Goal: Task Accomplishment & Management: Use online tool/utility

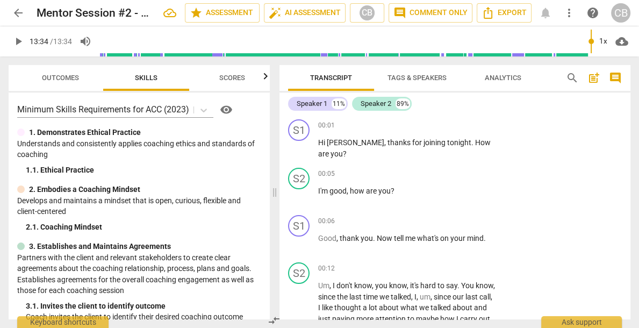
click at [20, 42] on span "play_arrow" at bounding box center [18, 41] width 13 height 13
click at [603, 44] on div "1x" at bounding box center [603, 41] width 20 height 17
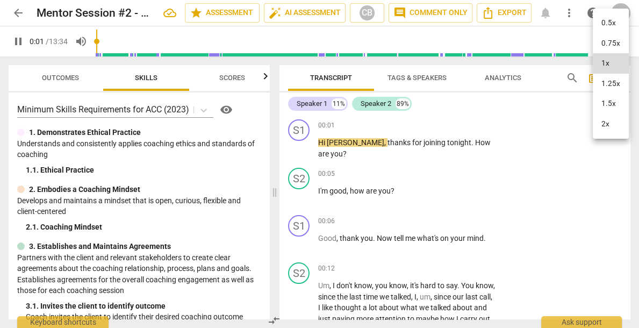
click at [610, 99] on li "1.5x" at bounding box center [611, 104] width 36 height 20
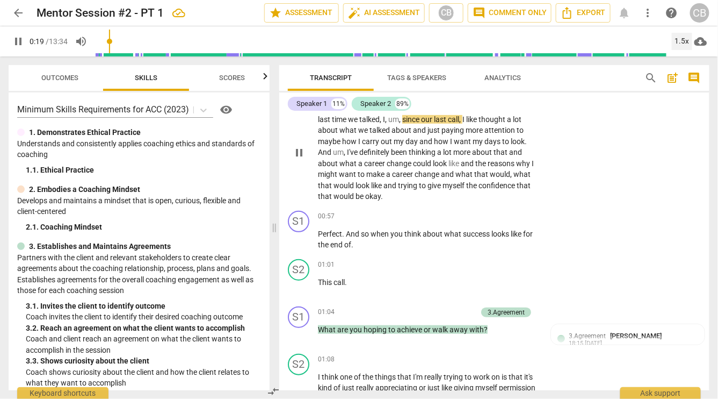
scroll to position [176, 0]
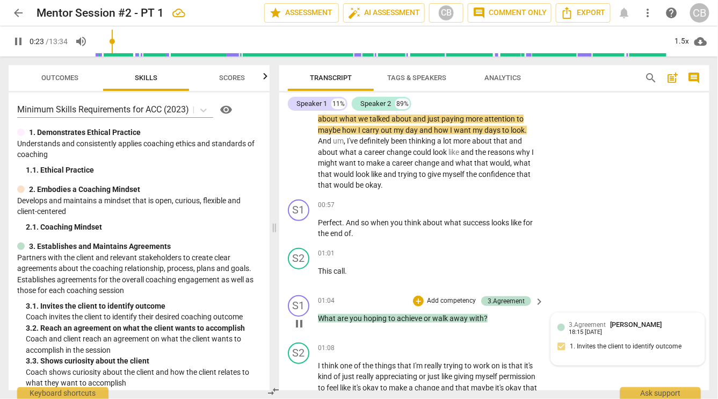
click at [594, 327] on div "3.Agreement Cate Baio 18:15 09-22-2025 1. Invites the client to identify outcome" at bounding box center [628, 338] width 141 height 39
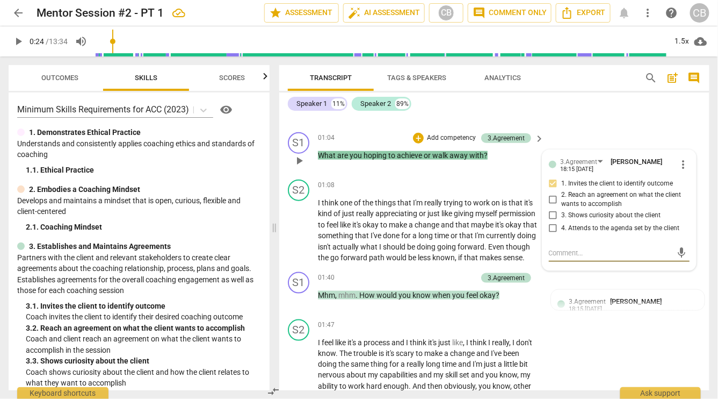
click at [581, 130] on div "S1 play_arrow pause 01:04 + Add competency 3.Agreement keyboard_arrow_right Wha…" at bounding box center [494, 151] width 430 height 47
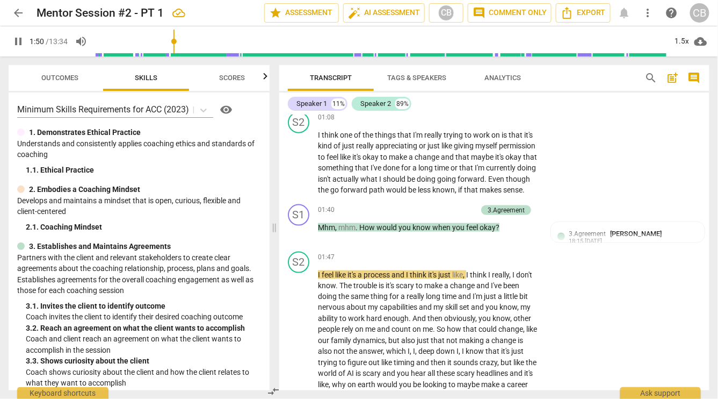
scroll to position [419, 0]
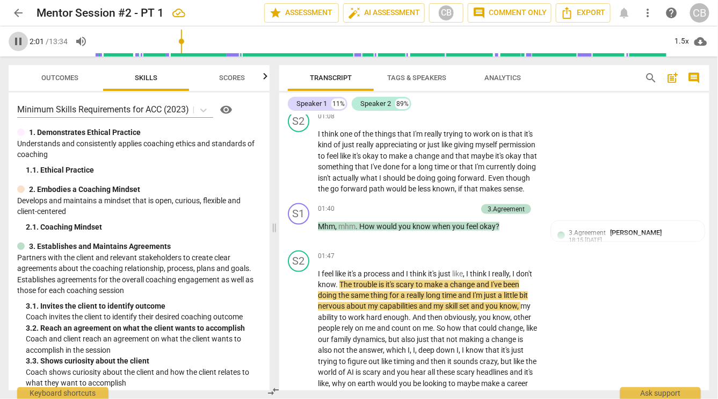
click at [18, 40] on span "pause" at bounding box center [18, 41] width 13 height 13
click at [24, 40] on span "play_arrow" at bounding box center [18, 41] width 13 height 13
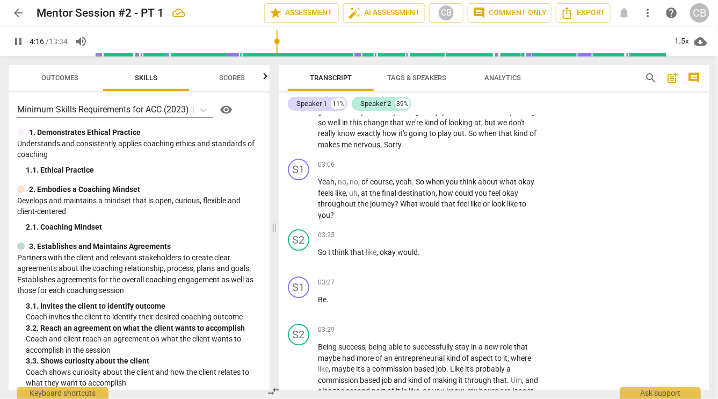
scroll to position [707, 0]
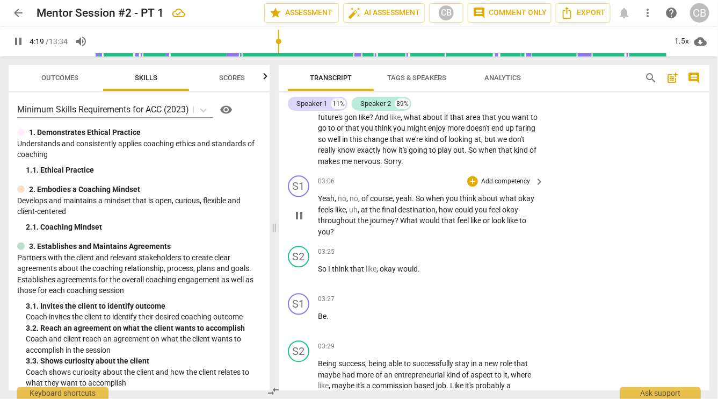
click at [303, 222] on span "pause" at bounding box center [299, 216] width 13 height 13
click at [303, 222] on span "play_arrow" at bounding box center [299, 216] width 13 height 13
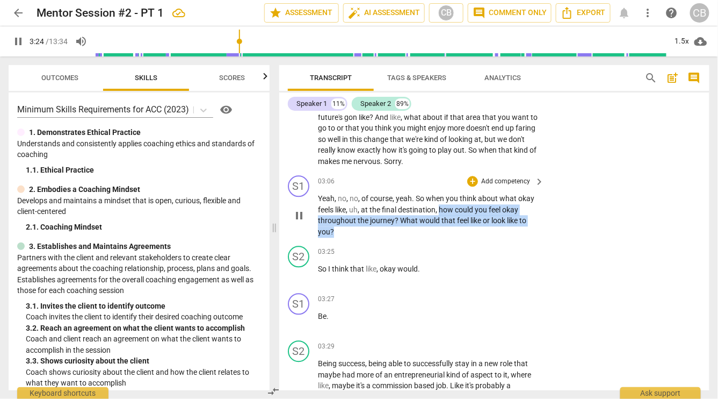
drag, startPoint x: 441, startPoint y: 230, endPoint x: 457, endPoint y: 254, distance: 29.4
click at [457, 238] on p "Yeah , no , no , of course , yeah . So when you think about what okay feels lik…" at bounding box center [428, 215] width 221 height 44
click at [473, 187] on div "+" at bounding box center [473, 181] width 11 height 11
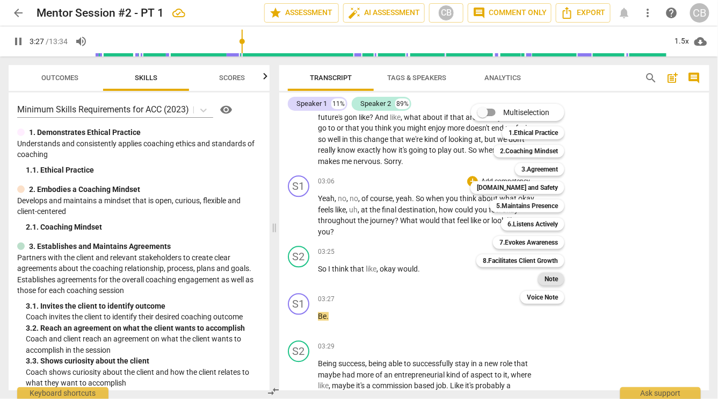
click at [551, 280] on b "Note" at bounding box center [551, 278] width 13 height 13
type input "208"
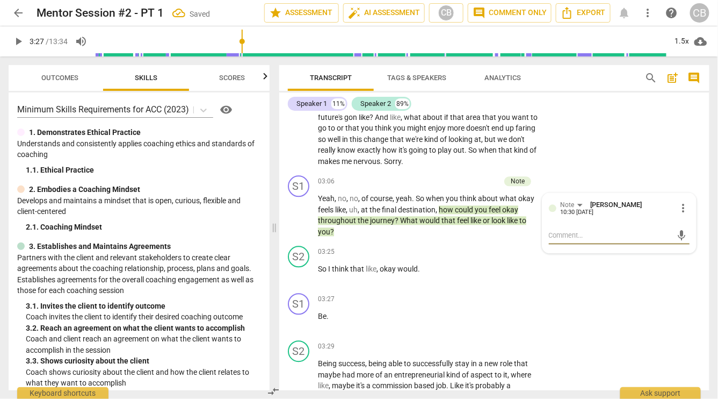
type textarea "L"
type textarea "Le"
type textarea "Lea"
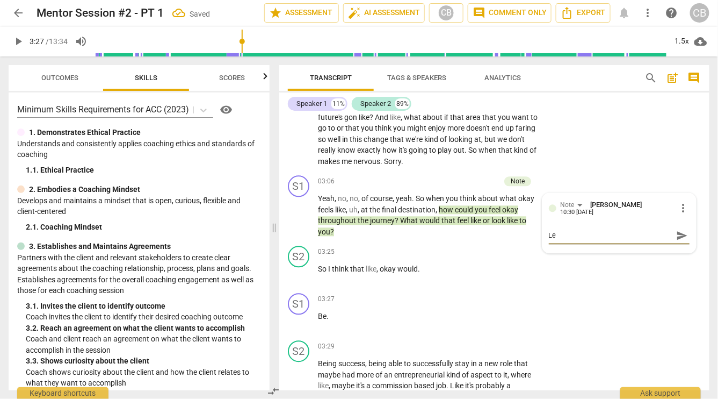
type textarea "Lea"
type textarea "Lead"
type textarea "Leadi"
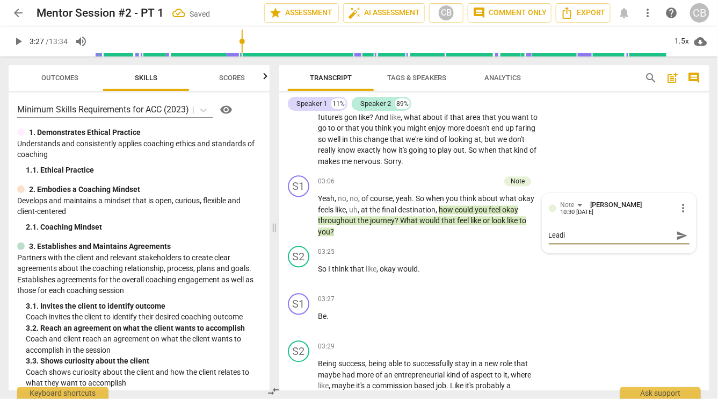
type textarea "Leadin"
type textarea "Leading"
type textarea "Leading q"
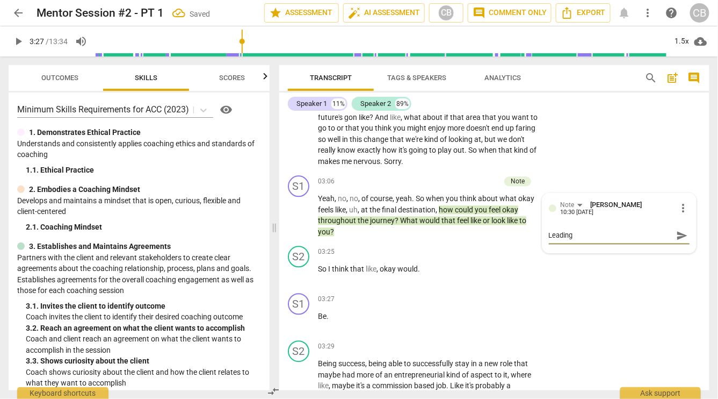
type textarea "Leading q"
type textarea "Leading qu"
type textarea "Leading que"
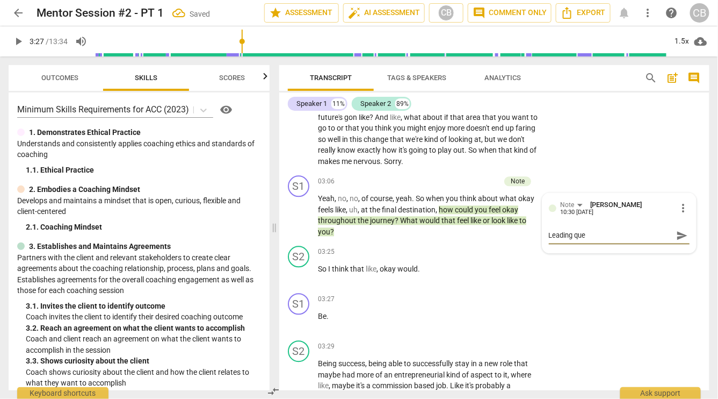
type textarea "Leading ques"
type textarea "Leading quest"
type textarea "Leading questi"
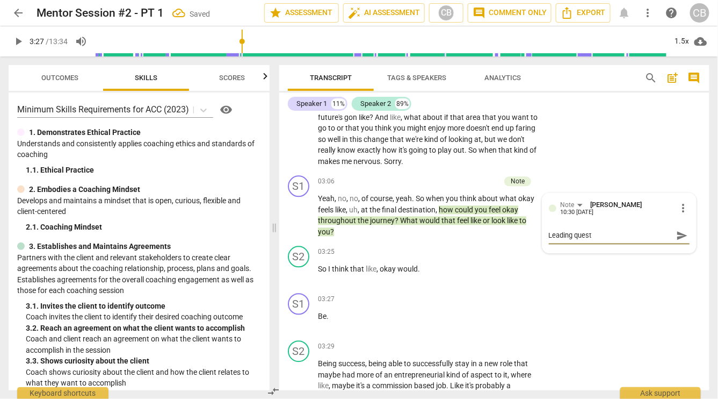
type textarea "Leading questi"
type textarea "Leading questio"
type textarea "Leading question"
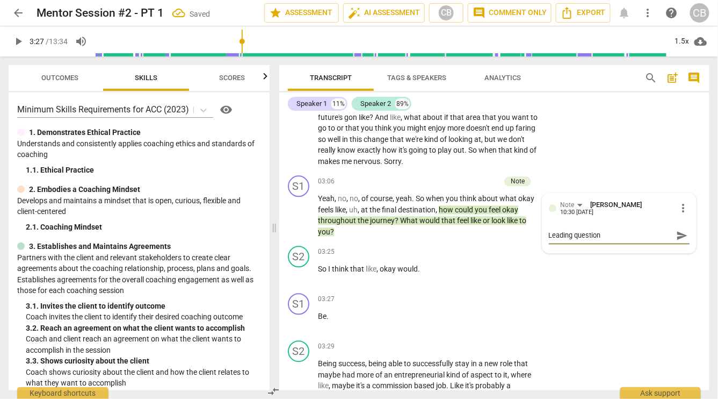
type textarea "Leading question."
type textarea "Leading question. S"
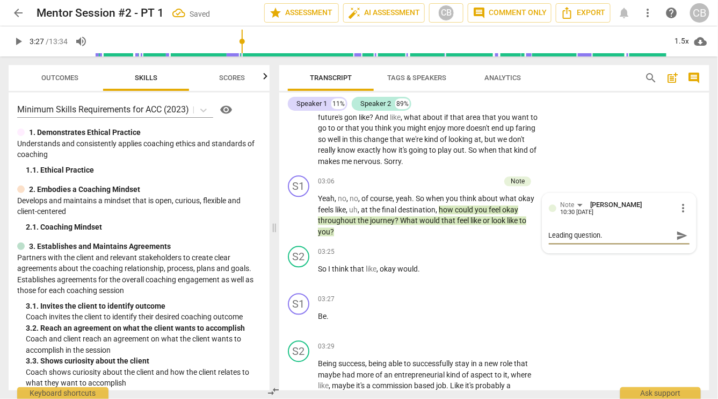
type textarea "Leading question. S"
type textarea "Leading question. St"
type textarea "Leading question. Sta"
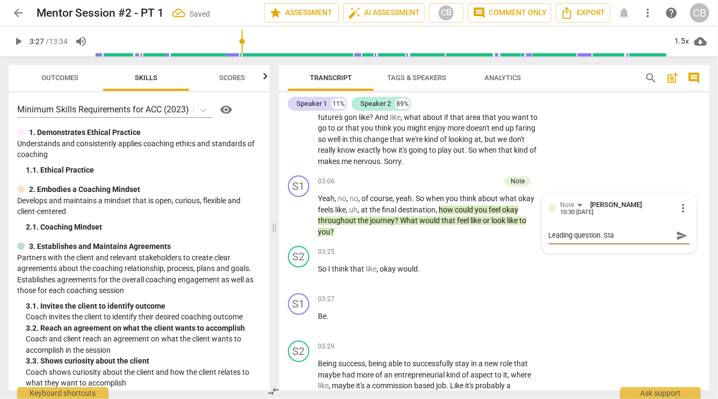
type textarea "Leading question. Stac"
type textarea "Leading question. Stack"
type textarea "Leading question. Stacki"
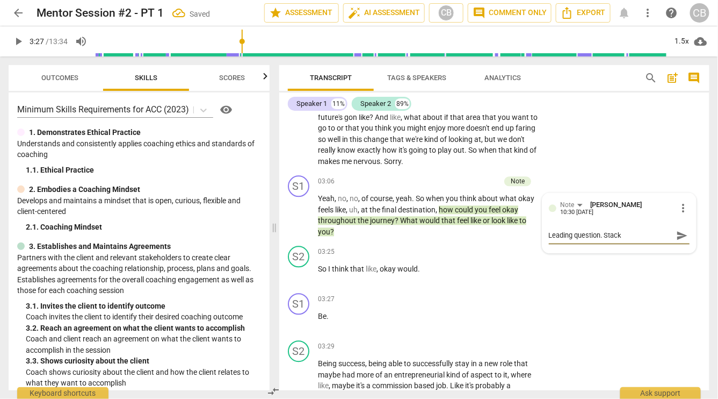
type textarea "Leading question. Stacki"
type textarea "Leading question. Stackin"
type textarea "Leading question. Stacking"
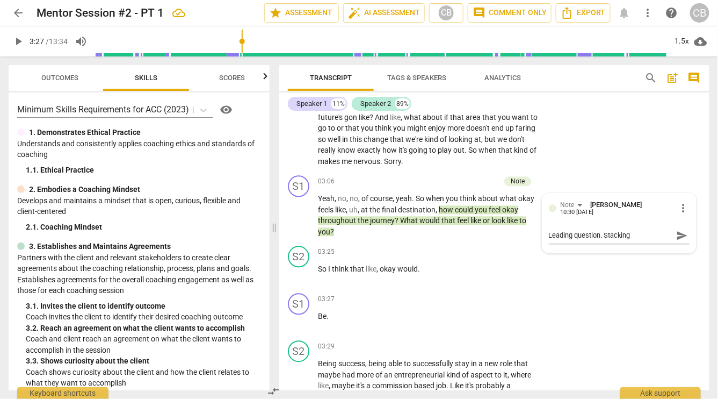
click at [638, 143] on div "S2 play_arrow pause 01:47 + Add competency keyboard_arrow_right I feel like it'…" at bounding box center [494, 65] width 430 height 214
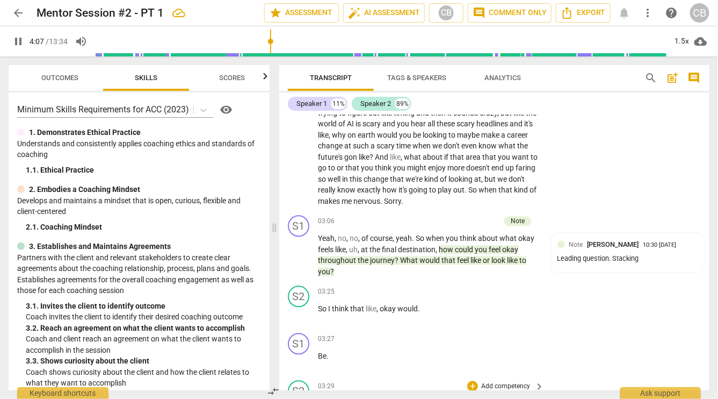
scroll to position [653, 0]
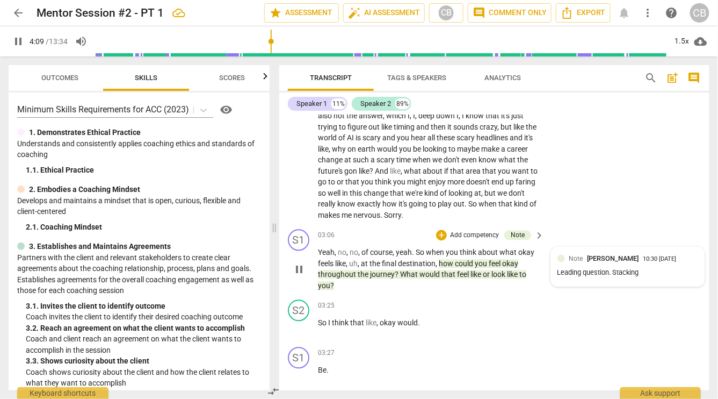
click at [610, 263] on span "[PERSON_NAME]" at bounding box center [614, 259] width 52 height 8
type input "250"
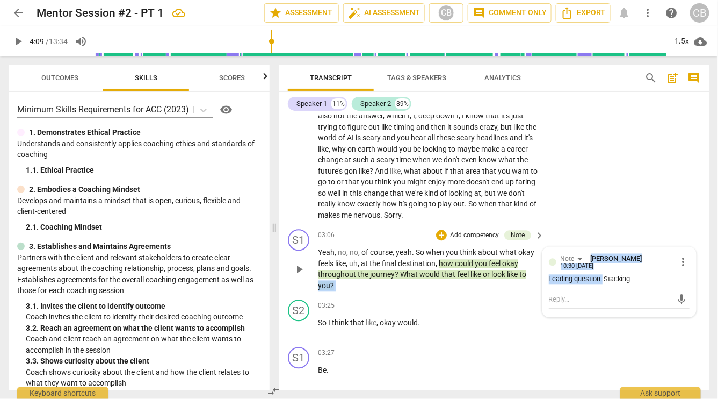
drag, startPoint x: 602, startPoint y: 296, endPoint x: 532, endPoint y: 295, distance: 69.9
click at [531, 296] on div "S1 play_arrow pause 03:06 + Add competency Note keyboard_arrow_right Yeah , no …" at bounding box center [494, 260] width 430 height 70
click at [638, 269] on span "more_vert" at bounding box center [683, 262] width 13 height 13
click at [638, 280] on li "Edit" at bounding box center [690, 281] width 37 height 20
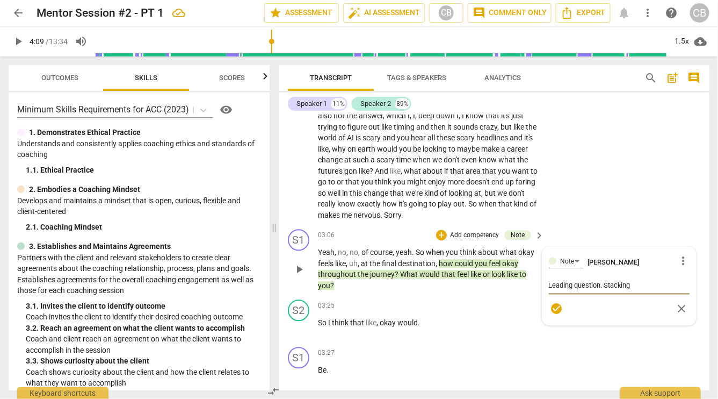
drag, startPoint x: 602, startPoint y: 306, endPoint x: 537, endPoint y: 306, distance: 65.6
click at [537, 296] on div "S1 play_arrow pause 03:06 + Add competency Note keyboard_arrow_right Yeah , no …" at bounding box center [494, 260] width 430 height 70
type textarea "\Stacking"
type textarea "Stacking"
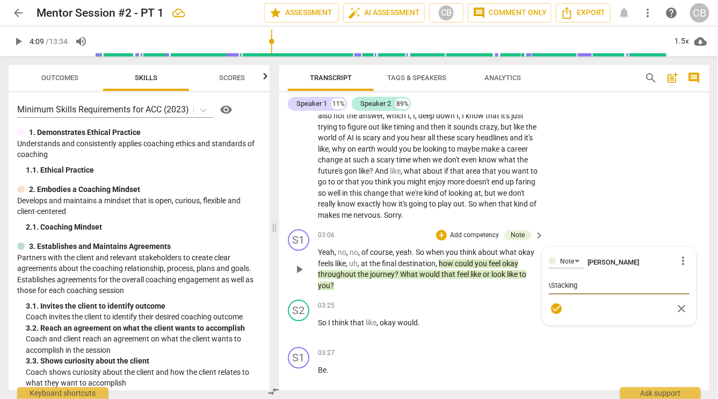
type textarea "Stacking"
click at [584, 291] on textarea "Stacking" at bounding box center [619, 286] width 141 height 10
type textarea "Stacking."
type textarea "Stacking. S"
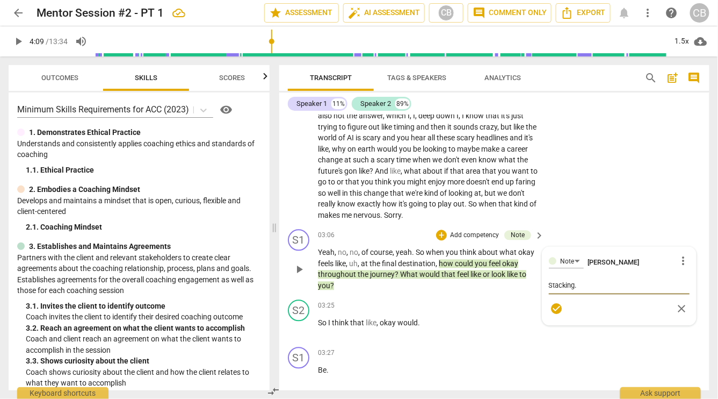
type textarea "Stacking. S"
type textarea "Stacking. So"
type textarea "Stacking. Sol"
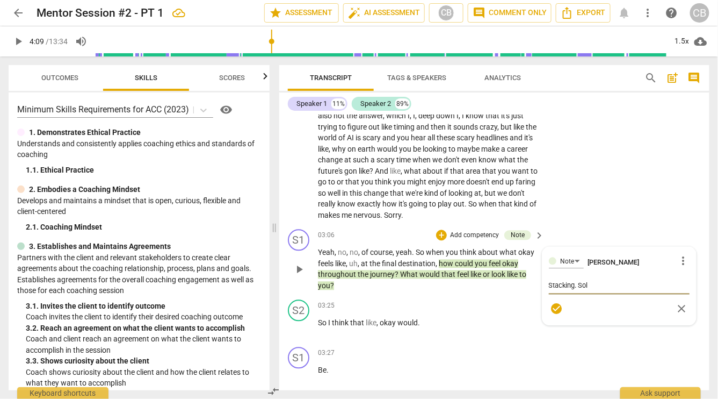
type textarea "Stacking. Solu"
type textarea "Stacking. Solut"
type textarea "Stacking. Soluti"
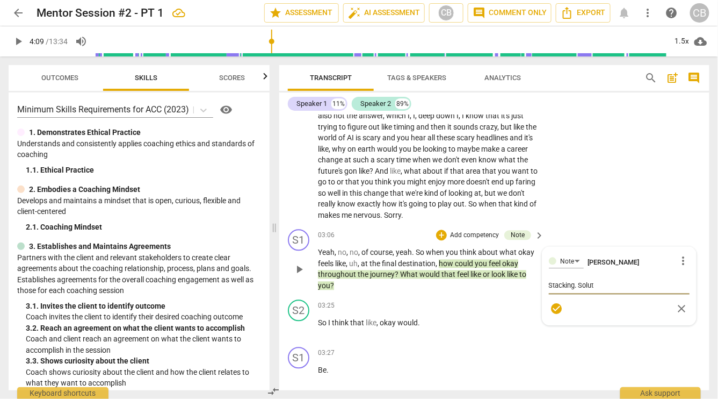
type textarea "Stacking. Soluti"
type textarea "Stacking. Solutio"
type textarea "Stacking. Solution"
type textarea "Stacking. Solutions"
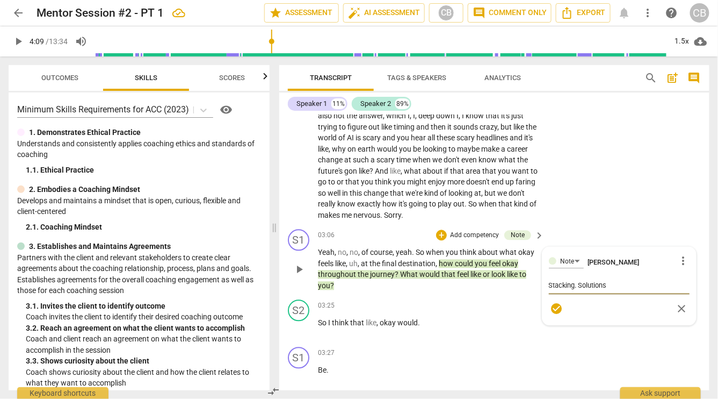
type textarea "Stacking. Solutionsi"
type textarea "Stacking. Solutionsin"
type textarea "Stacking. Solutionsi"
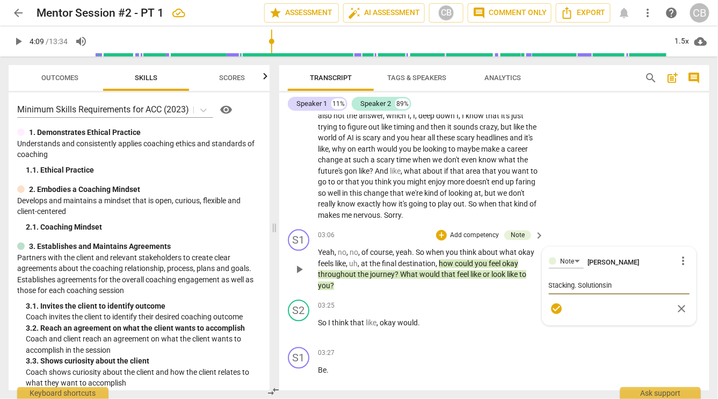
type textarea "Stacking. Solutionsi"
type textarea "Stacking. Solutions"
type textarea "Stacking. Solution"
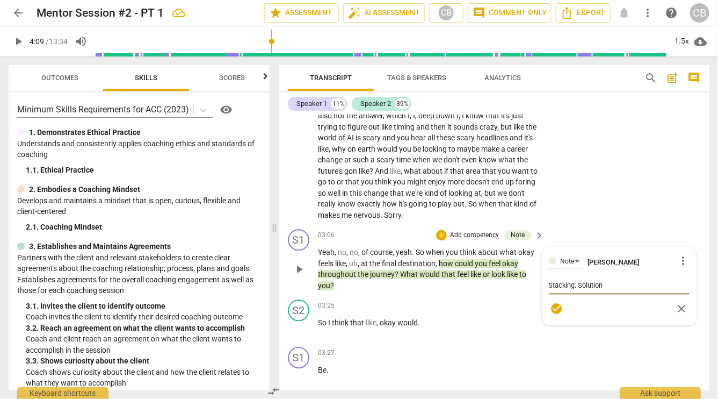
type textarea "Stacking. Solutioni"
type textarea "Stacking. Solutionin"
type textarea "Stacking. Solutioning"
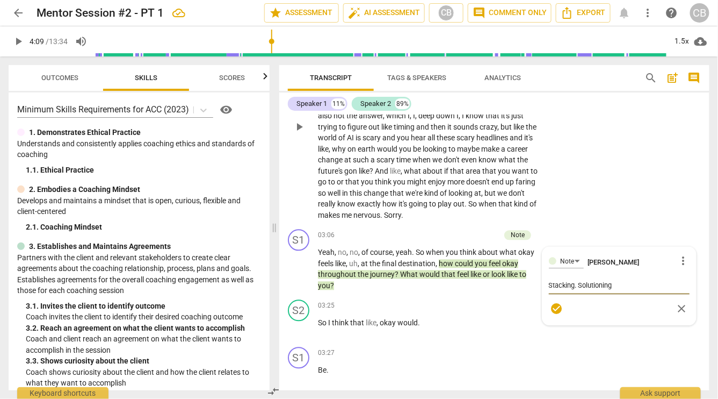
type textarea "Stacking. Solutioning"
click at [604, 193] on div "S2 play_arrow pause 01:47 + Add competency keyboard_arrow_right I feel like it'…" at bounding box center [494, 119] width 430 height 214
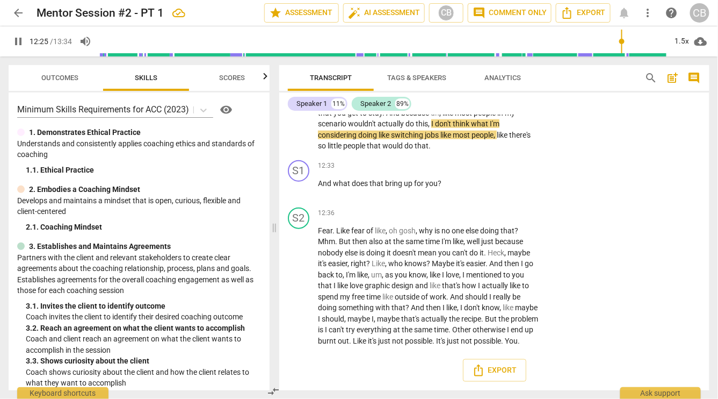
scroll to position [2784, 0]
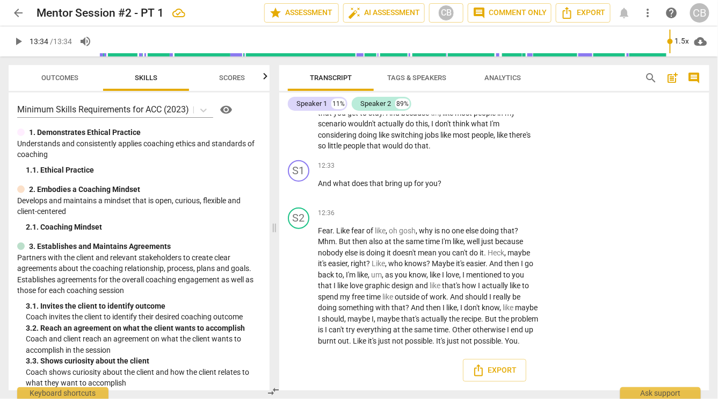
type input "814"
click at [315, 107] on div "Speaker 1" at bounding box center [312, 103] width 31 height 11
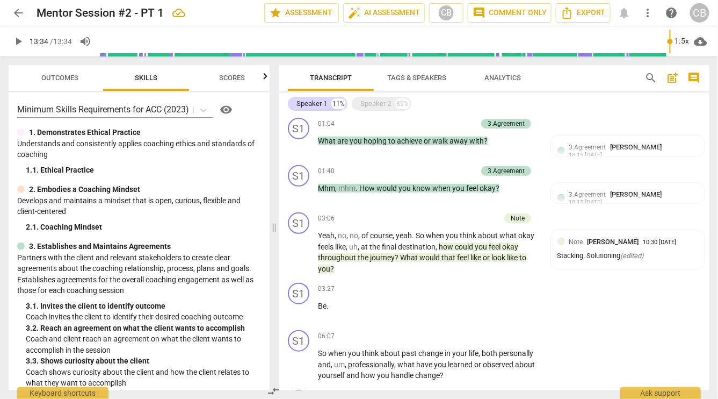
scroll to position [145, 0]
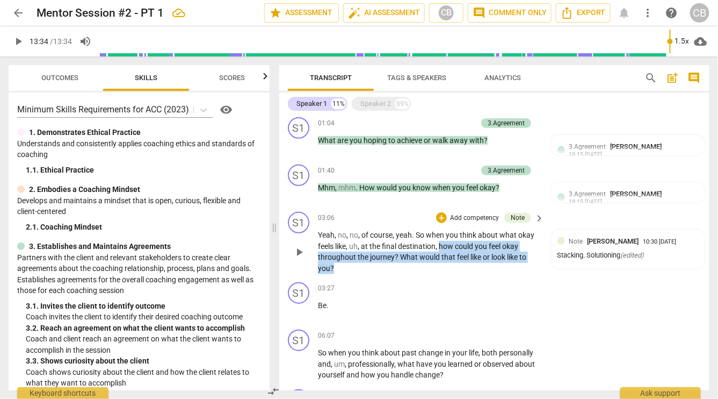
drag, startPoint x: 441, startPoint y: 245, endPoint x: 464, endPoint y: 272, distance: 35.8
click at [464, 272] on p "Yeah , no , no , of course , yeah . So when you think about what okay feels lik…" at bounding box center [428, 251] width 221 height 44
copy p "how could you feel okay throughout the journey ? What would that feel like or l…"
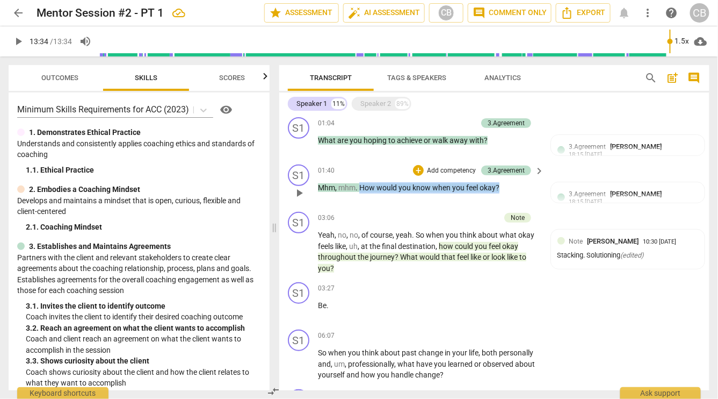
copy p "How would you know when you feel okay ?"
drag, startPoint x: 509, startPoint y: 186, endPoint x: 362, endPoint y: 186, distance: 147.8
click at [361, 186] on p "Mhm , mhm . How would you know when you feel okay ?" at bounding box center [428, 187] width 221 height 11
click at [371, 106] on div "Speaker 2" at bounding box center [376, 103] width 31 height 11
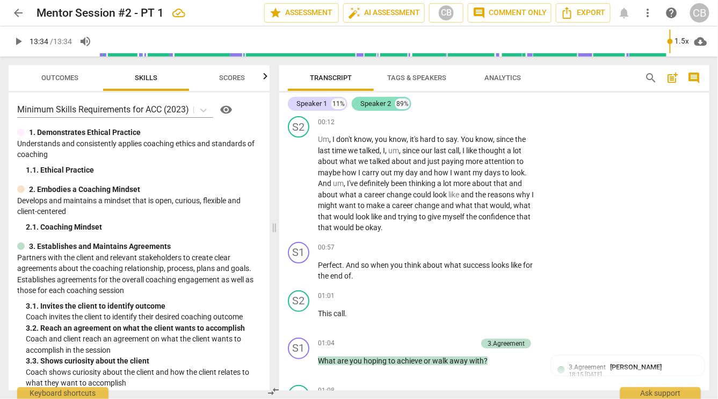
scroll to position [365, 0]
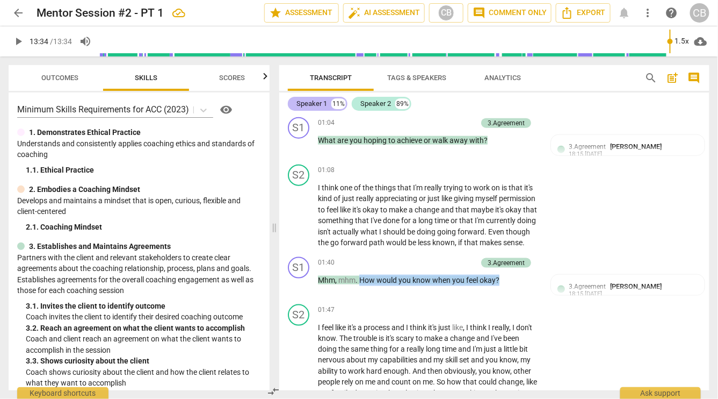
click at [323, 103] on div "Speaker 1" at bounding box center [312, 103] width 31 height 11
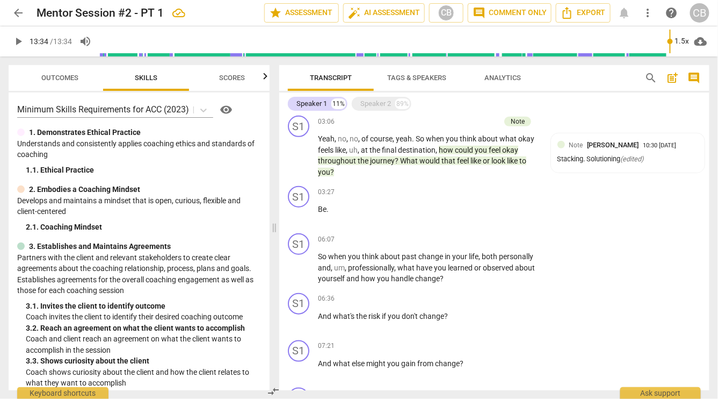
scroll to position [243, 0]
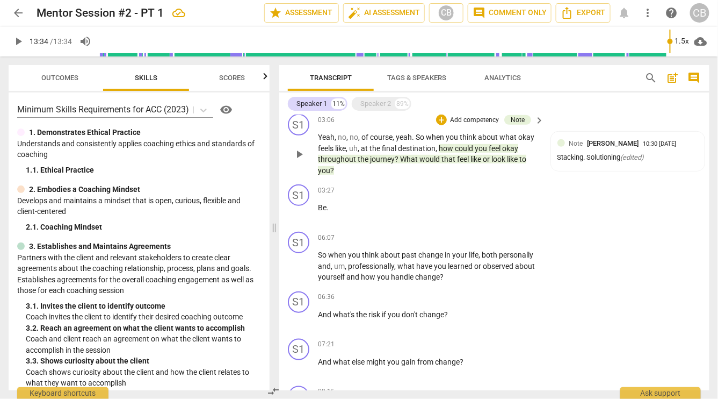
click at [498, 159] on span "look" at bounding box center [500, 159] width 16 height 9
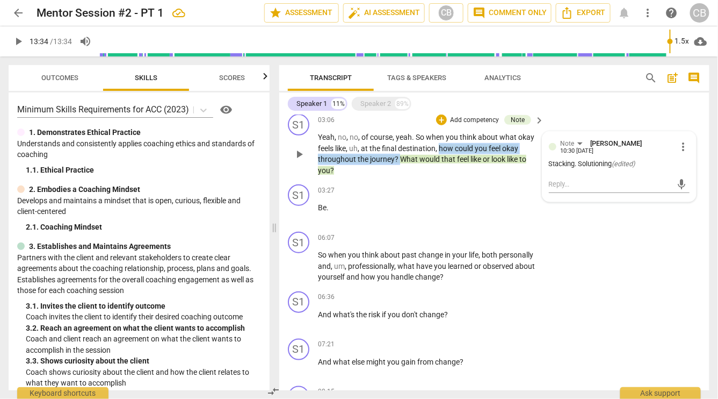
copy p "how could you feel okay throughout the journey ?"
drag, startPoint x: 440, startPoint y: 147, endPoint x: 399, endPoint y: 160, distance: 43.5
click at [399, 160] on p "Yeah , no , no , of course , yeah . So when you think about what okay feels lik…" at bounding box center [428, 154] width 221 height 44
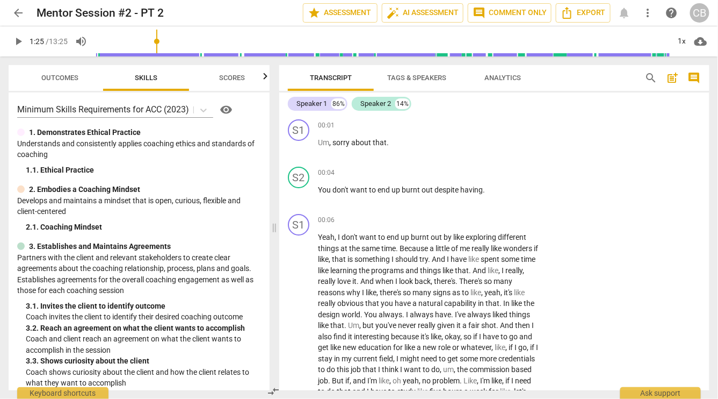
scroll to position [305, 0]
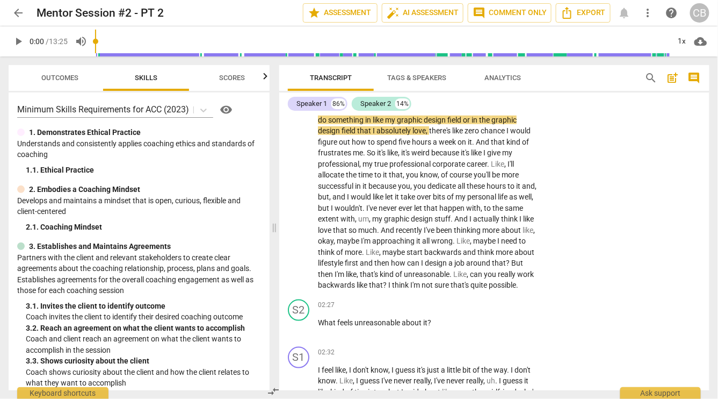
drag, startPoint x: 158, startPoint y: 38, endPoint x: 89, endPoint y: 38, distance: 69.3
click at [95, 38] on input "range" at bounding box center [382, 41] width 575 height 34
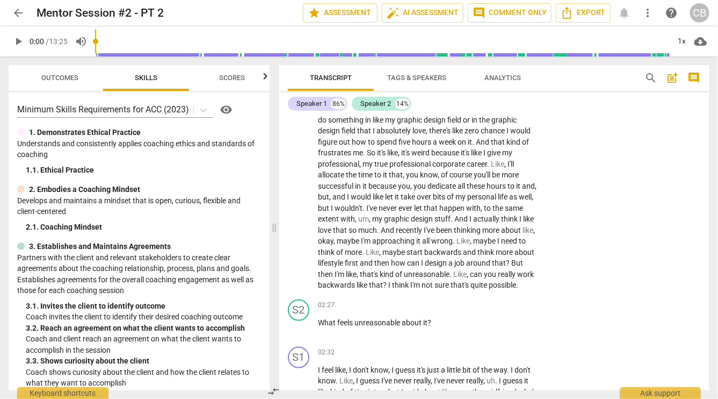
click at [18, 40] on span "play_arrow" at bounding box center [18, 41] width 13 height 13
click at [686, 40] on div "1x" at bounding box center [682, 41] width 20 height 17
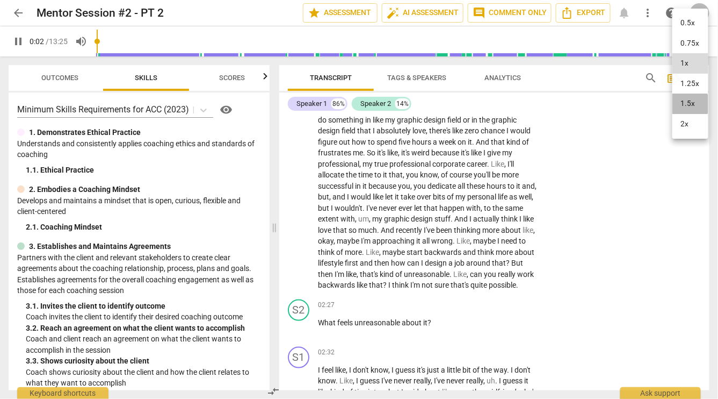
click at [687, 104] on li "1.5x" at bounding box center [691, 104] width 36 height 20
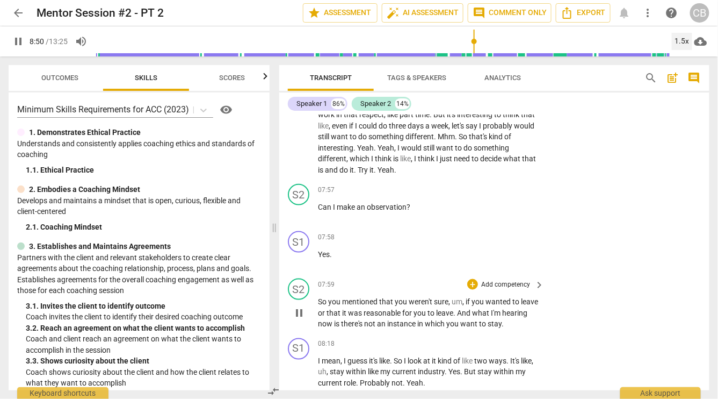
scroll to position [1555, 0]
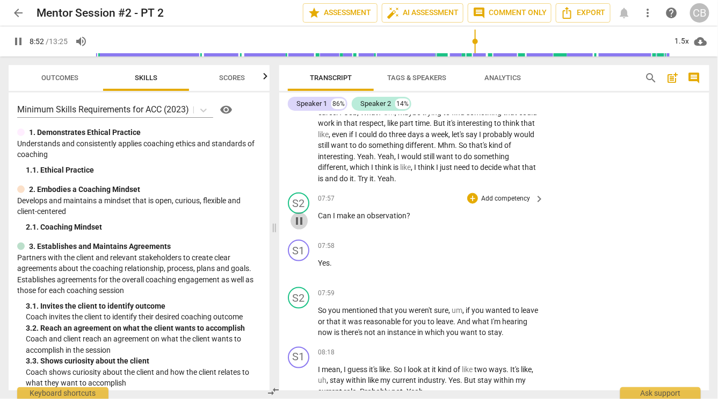
click at [303, 227] on span "pause" at bounding box center [299, 220] width 13 height 13
click at [303, 227] on span "play_arrow" at bounding box center [299, 220] width 13 height 13
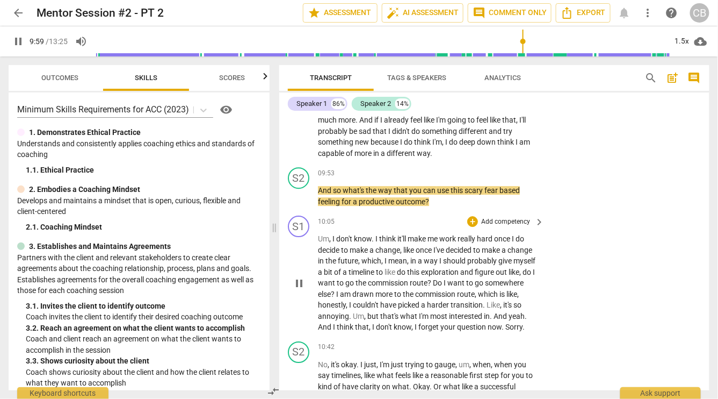
scroll to position [2139, 0]
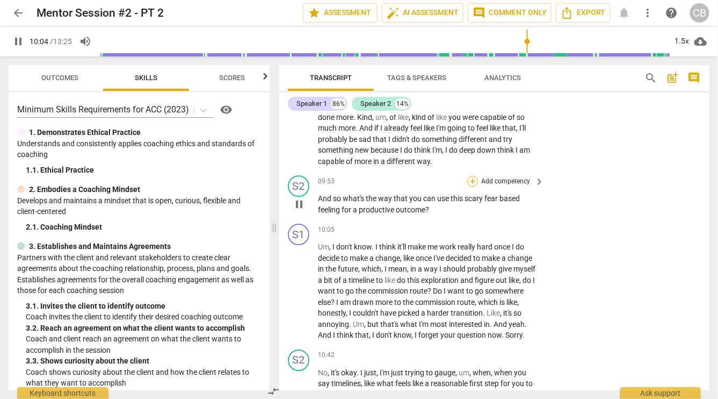
click at [473, 186] on div "+" at bounding box center [473, 181] width 11 height 11
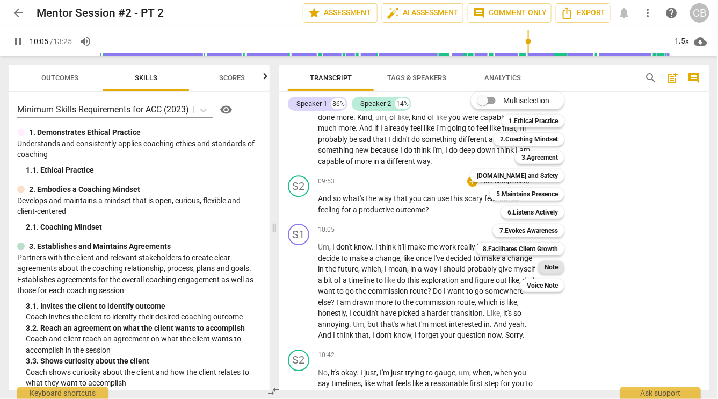
click at [550, 267] on b "Note" at bounding box center [551, 267] width 13 height 13
type input "606"
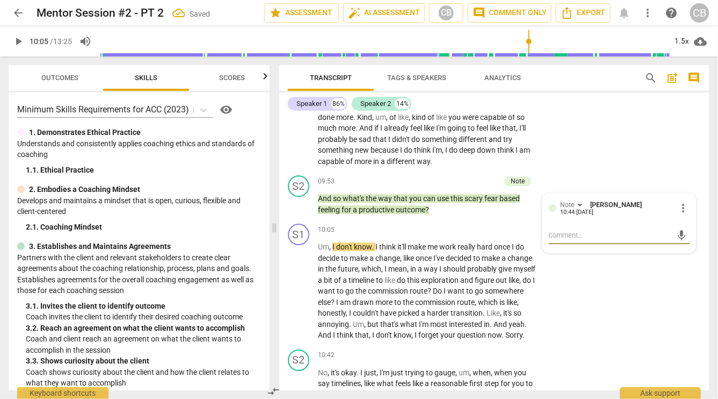
type textarea "L"
type textarea "Lw"
type textarea "L"
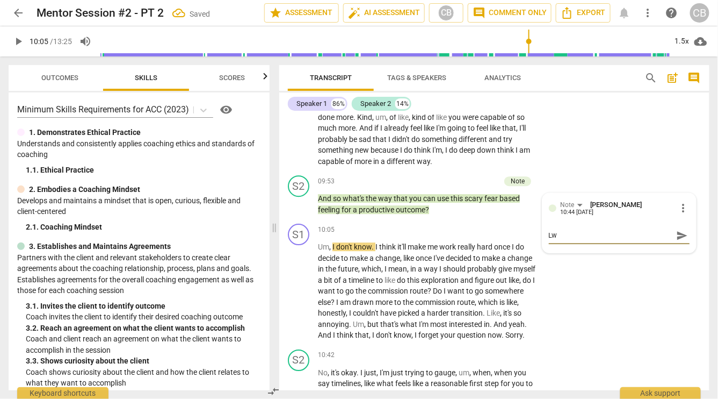
type textarea "L"
type textarea "Le"
type textarea "Lea"
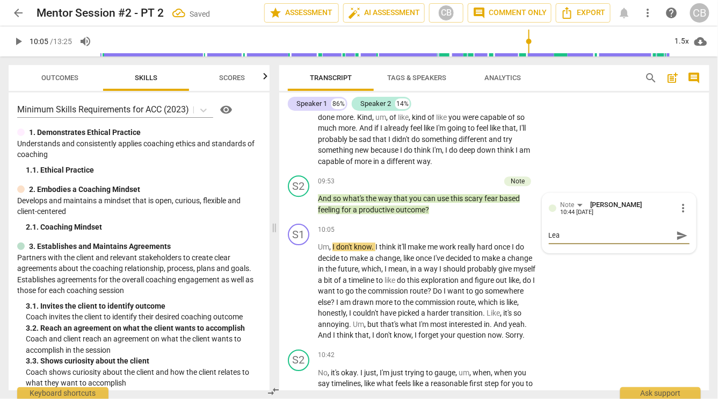
type textarea "Lead"
type textarea "Leadi"
type textarea "Leadin"
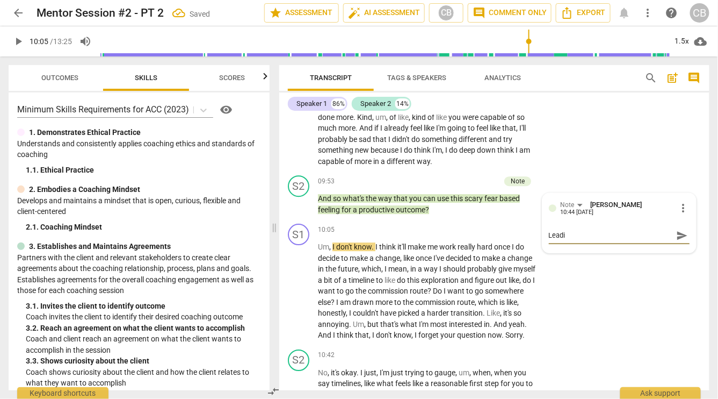
type textarea "Leadin"
type textarea "Leading"
click at [596, 171] on div "S1 play_arrow pause 09:18 + Add competency keyboard_arrow_right Um , like , lik…" at bounding box center [494, 124] width 430 height 92
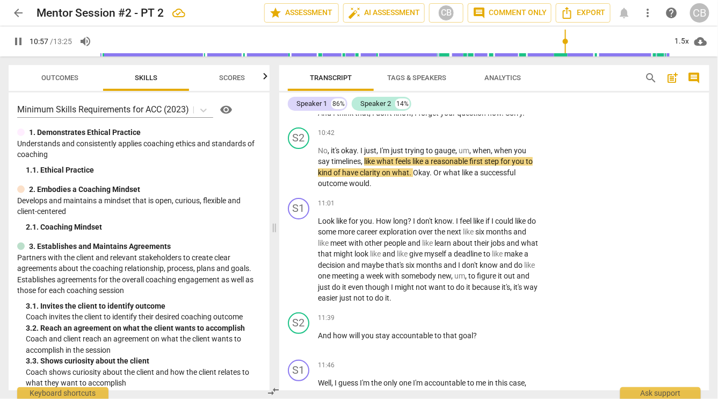
scroll to position [2342, 0]
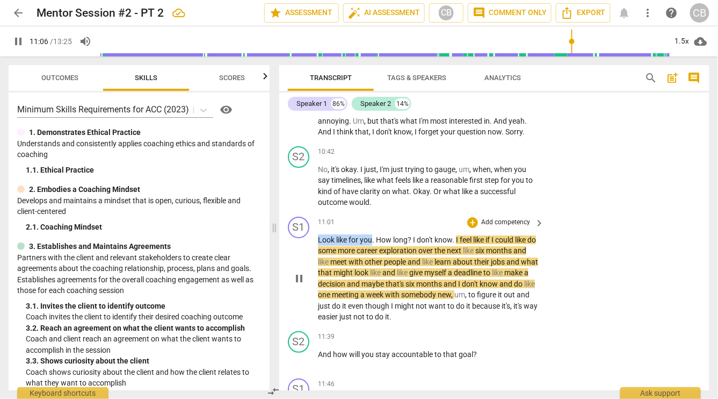
drag, startPoint x: 373, startPoint y: 248, endPoint x: 291, endPoint y: 248, distance: 82.8
click at [291, 248] on div "S1 play_arrow pause 11:01 + Add competency keyboard_arrow_right Look like for y…" at bounding box center [494, 269] width 430 height 114
copy p "Look like for you"
click at [468, 208] on p "No , it's okay . I just , I'm just trying to gauge , um , when , when you say t…" at bounding box center [428, 186] width 221 height 44
click at [476, 157] on div "+" at bounding box center [473, 152] width 11 height 11
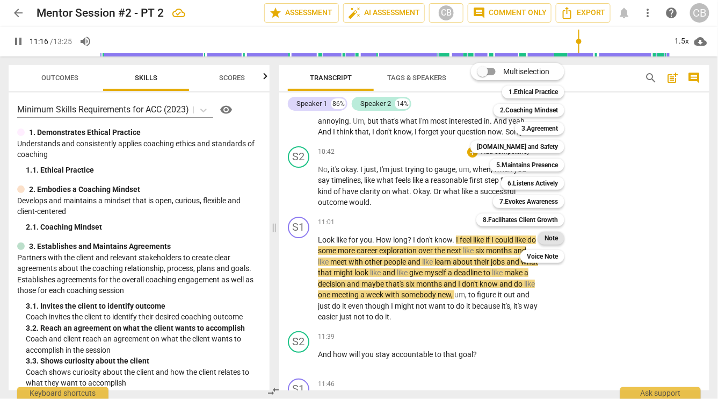
click at [548, 236] on b "Note" at bounding box center [551, 238] width 13 height 13
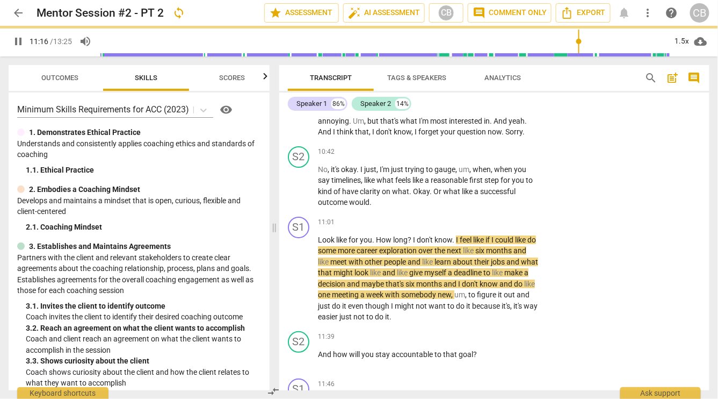
type input "677"
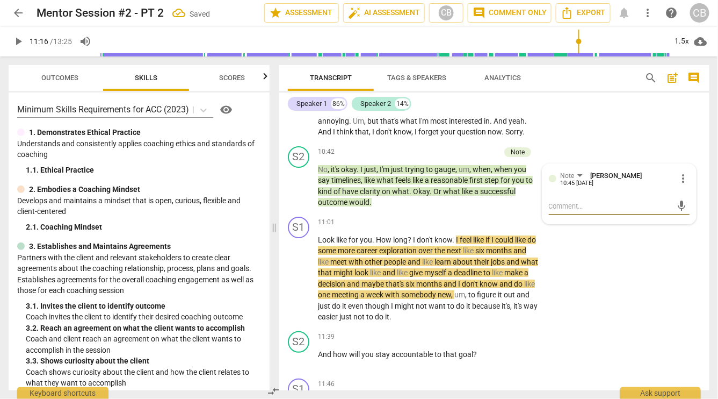
type textarea "e"
type textarea "ee"
type textarea "eet"
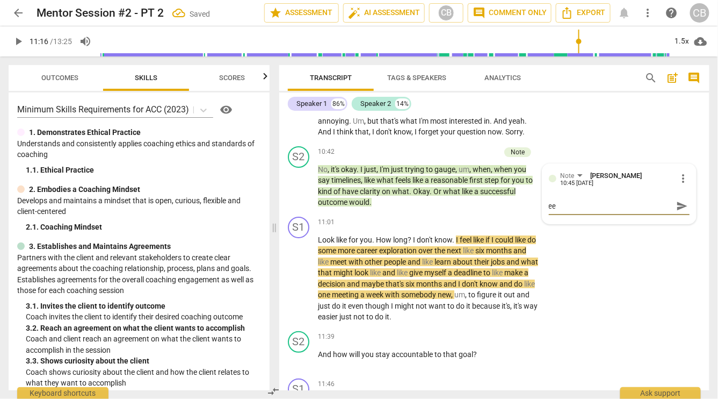
type textarea "eet"
type textarea "ee"
type textarea "e"
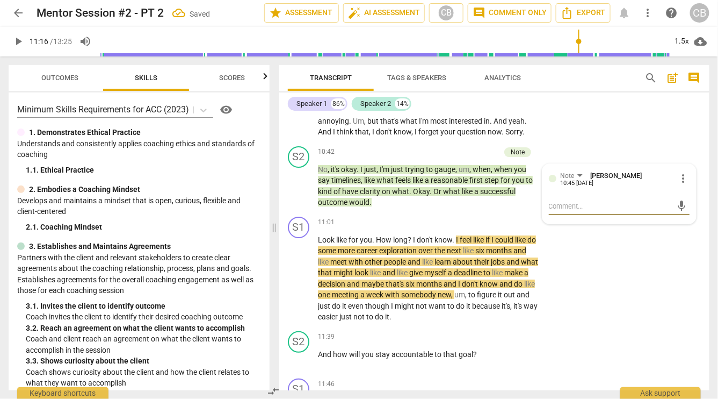
type textarea "B"
type textarea "Be"
type textarea "Bet"
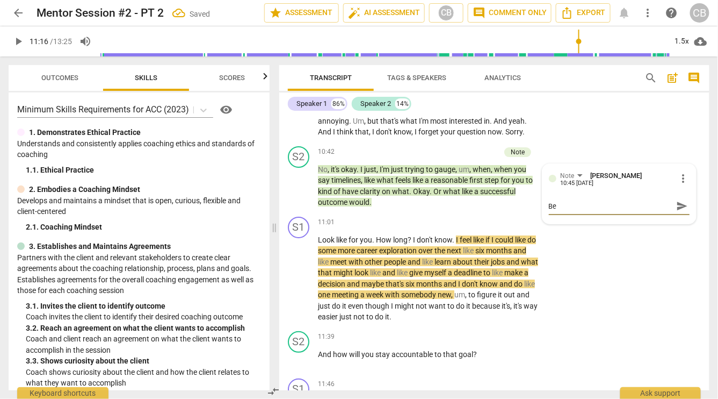
type textarea "Bet"
type textarea "Bett"
type textarea "Bette"
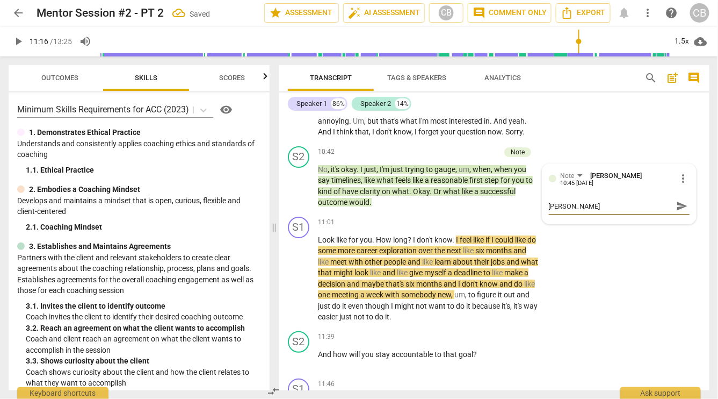
type textarea "Better"
type textarea "Better q"
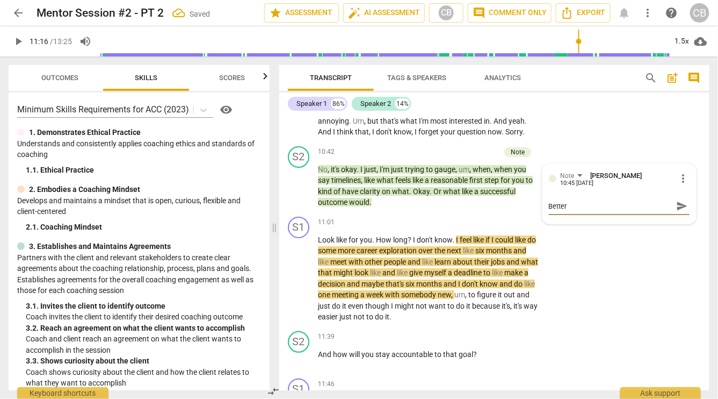
type textarea "Better q"
type textarea "Better qu"
type textarea "Better que"
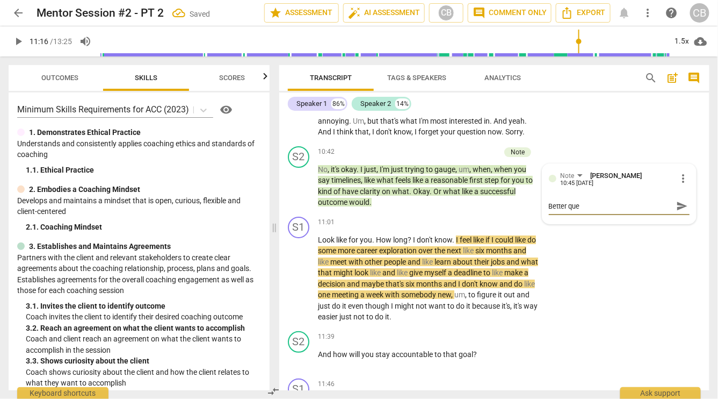
type textarea "Better ques"
type textarea "Better quest"
type textarea "Better questi"
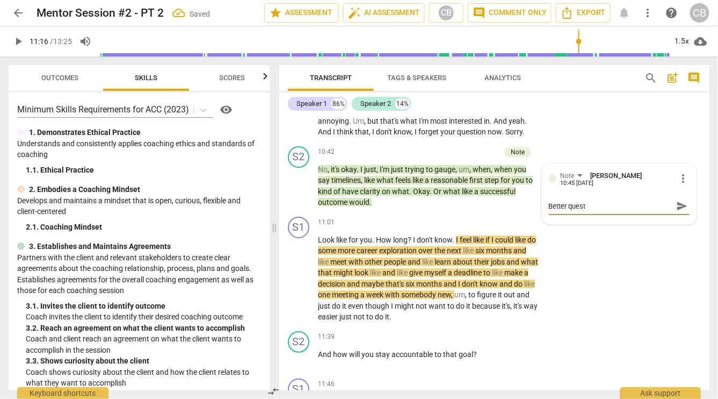
type textarea "Better questi"
type textarea "Better questio"
type textarea "Better question"
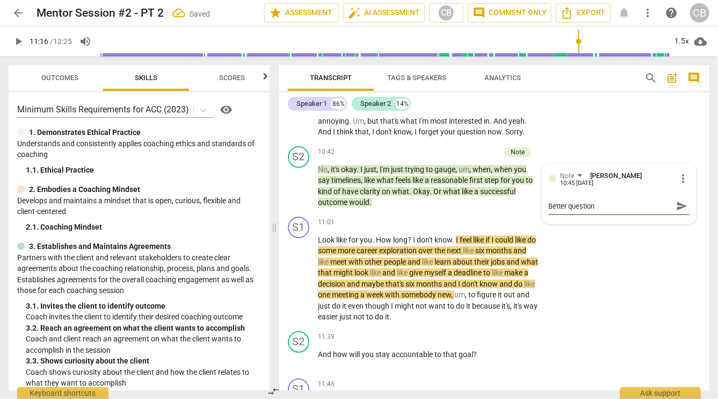
type textarea "Better question!"
click at [620, 251] on div "S1 play_arrow pause 11:01 + Add competency keyboard_arrow_right Look like for y…" at bounding box center [494, 269] width 430 height 114
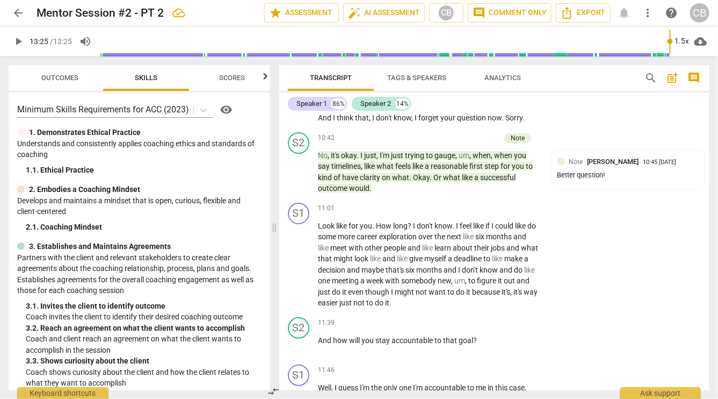
scroll to position [2285, 0]
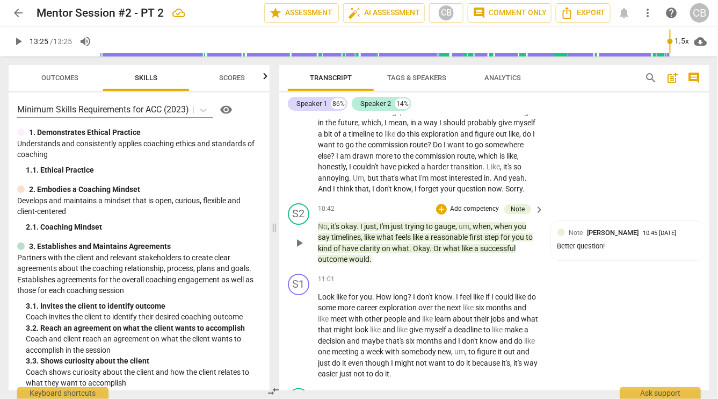
click at [297, 249] on span "play_arrow" at bounding box center [299, 242] width 13 height 13
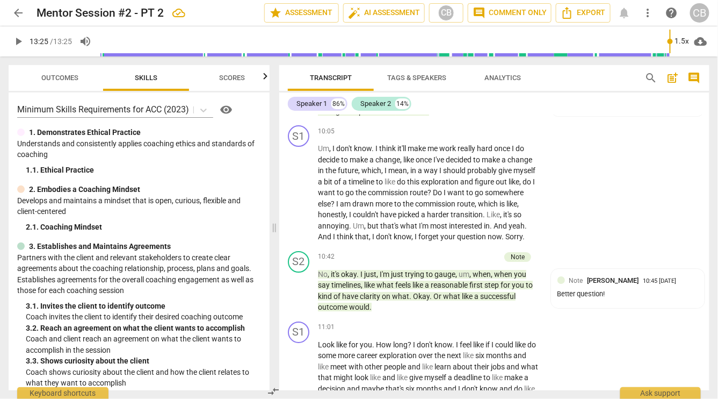
scroll to position [2154, 0]
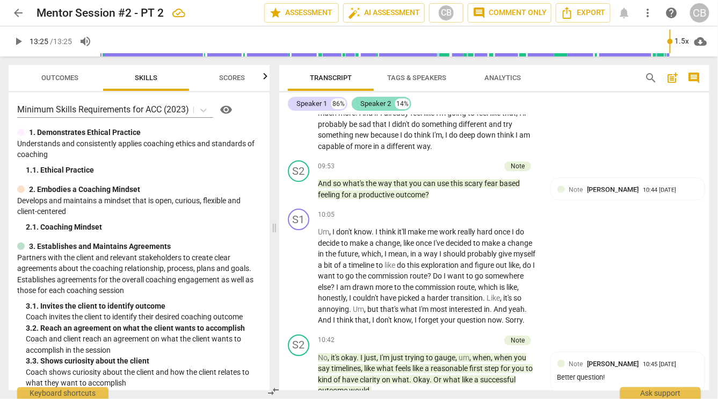
click at [379, 102] on div "Speaker 2" at bounding box center [376, 103] width 31 height 11
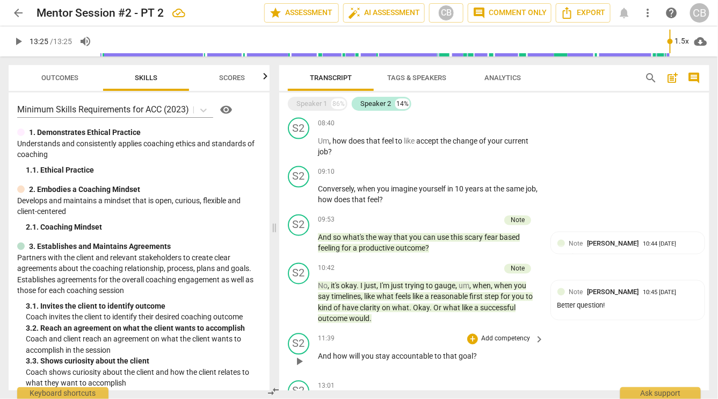
scroll to position [524, 0]
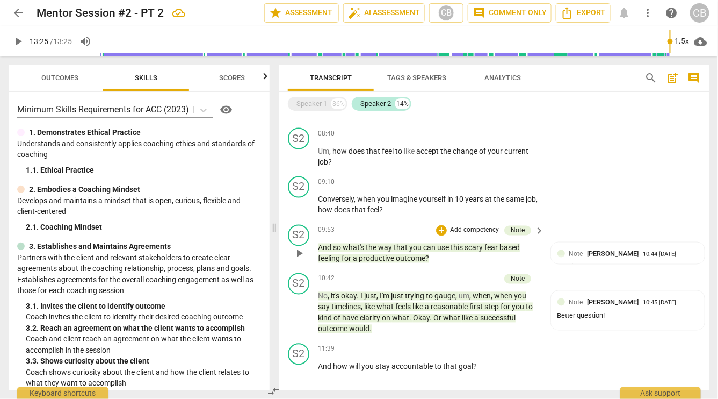
click at [442, 251] on span "use" at bounding box center [443, 247] width 13 height 9
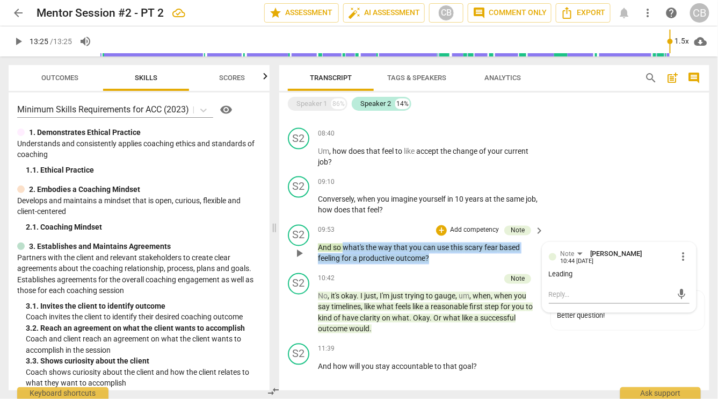
copy p "what's the way that you can use this scary fear based feeling for a productive …"
drag, startPoint x: 344, startPoint y: 248, endPoint x: 445, endPoint y: 262, distance: 102.0
click at [445, 262] on p "And so what's the way that you can use this scary fear based feeling for a prod…" at bounding box center [428, 253] width 221 height 22
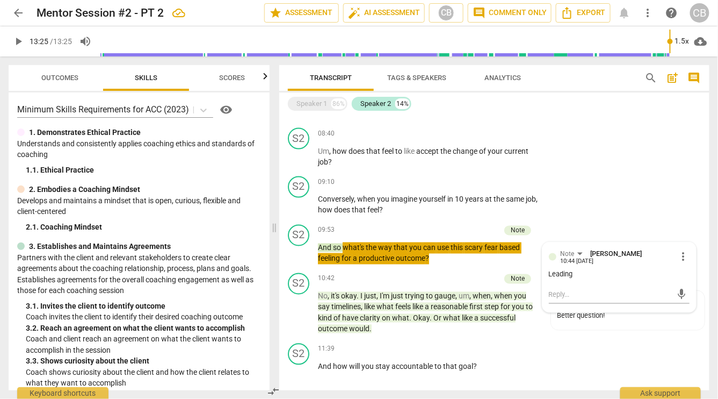
type input "805"
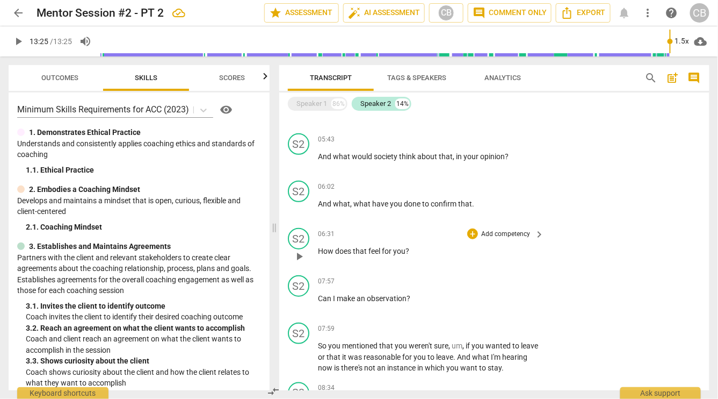
scroll to position [218, 0]
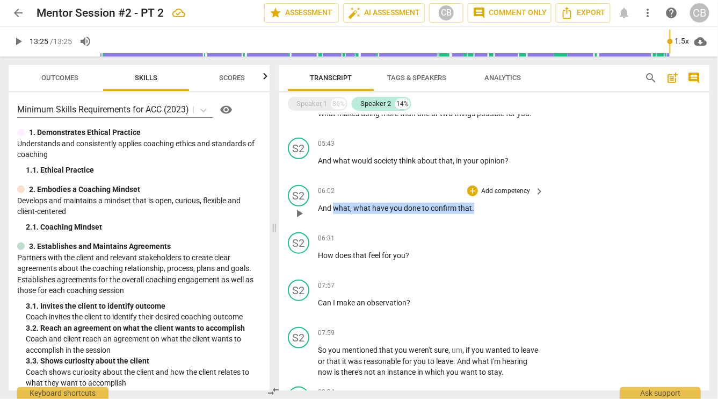
drag, startPoint x: 479, startPoint y: 206, endPoint x: 333, endPoint y: 209, distance: 146.7
click at [333, 209] on p "And what , what have you done to confirm that ." at bounding box center [428, 208] width 221 height 11
copy p "what , what have you done to confirm that ."
